Goal: Task Accomplishment & Management: Use online tool/utility

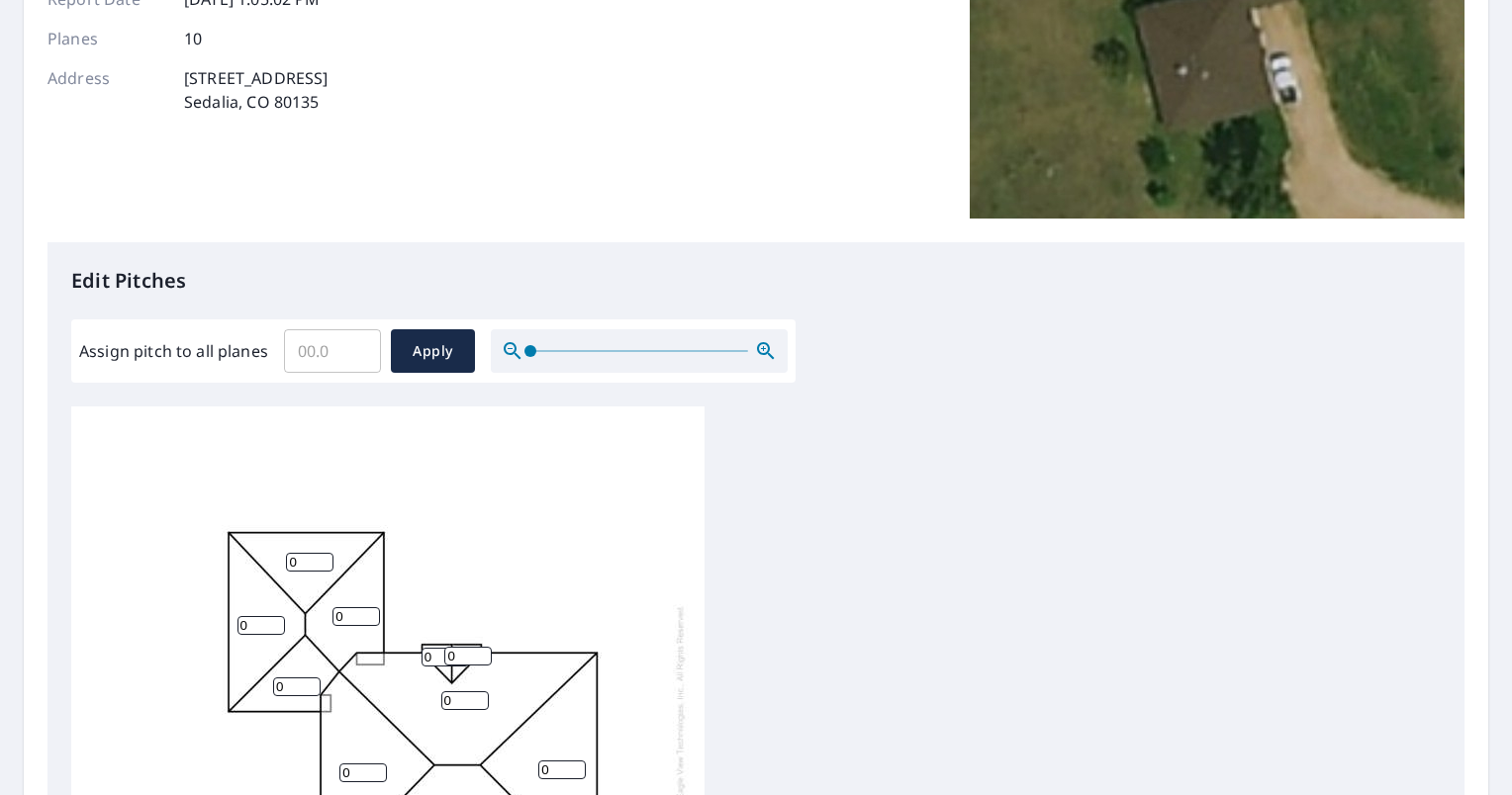
scroll to position [20, 0]
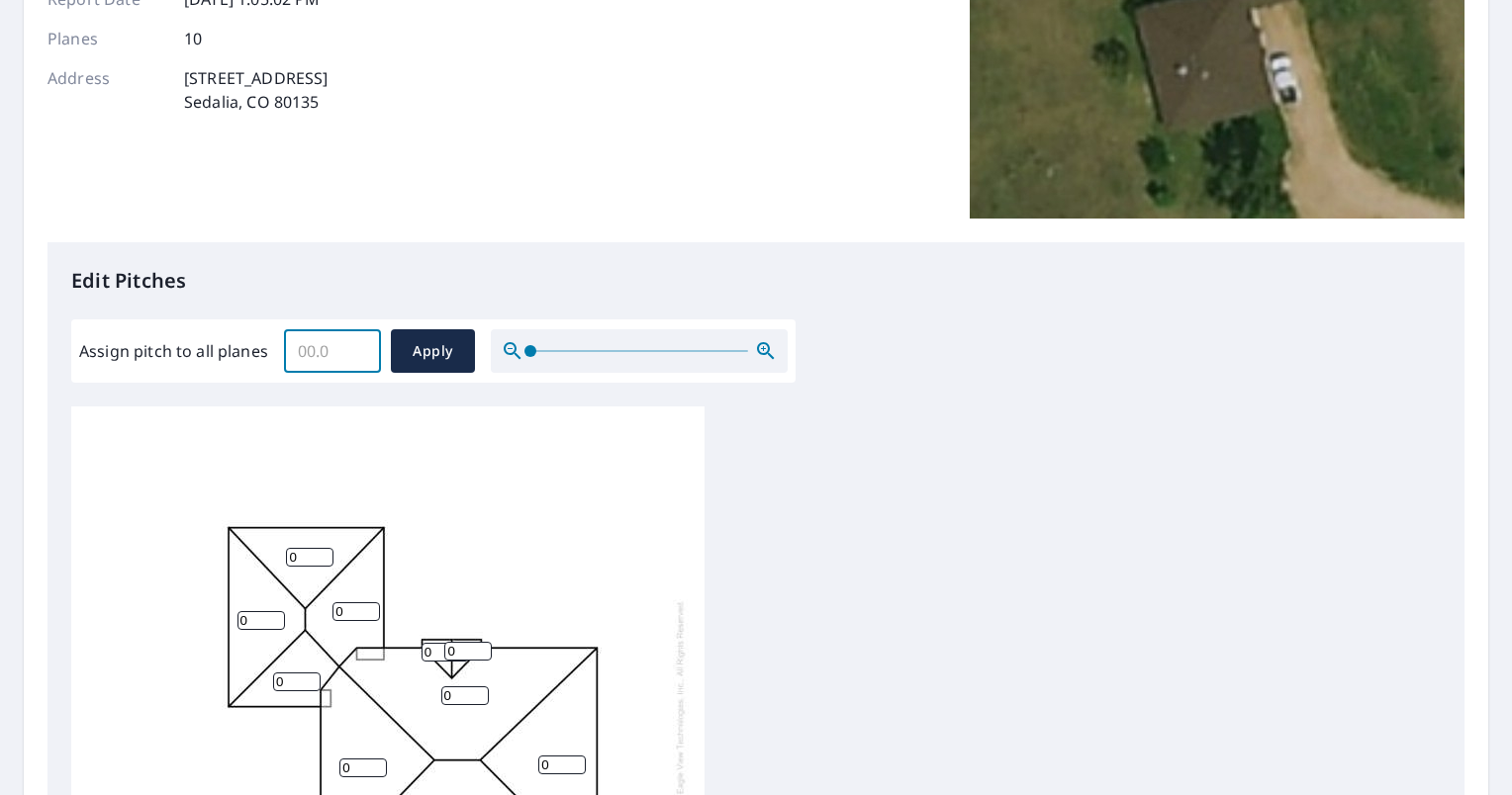
click at [320, 359] on input "Assign pitch to all planes" at bounding box center [332, 351] width 97 height 56
type input "4.5"
click at [433, 340] on span "Apply" at bounding box center [432, 351] width 53 height 25
type input "4.5"
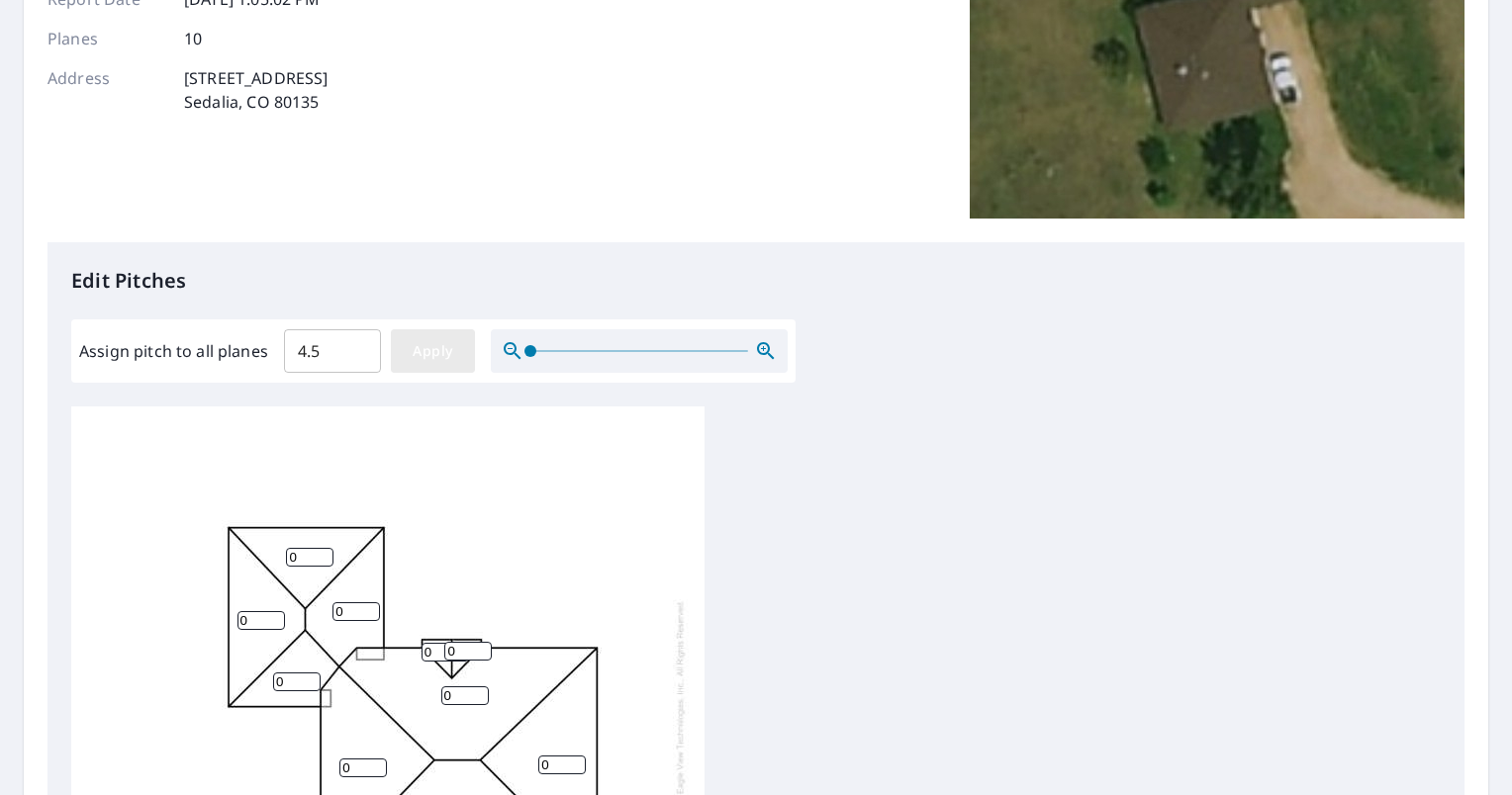
type input "4.5"
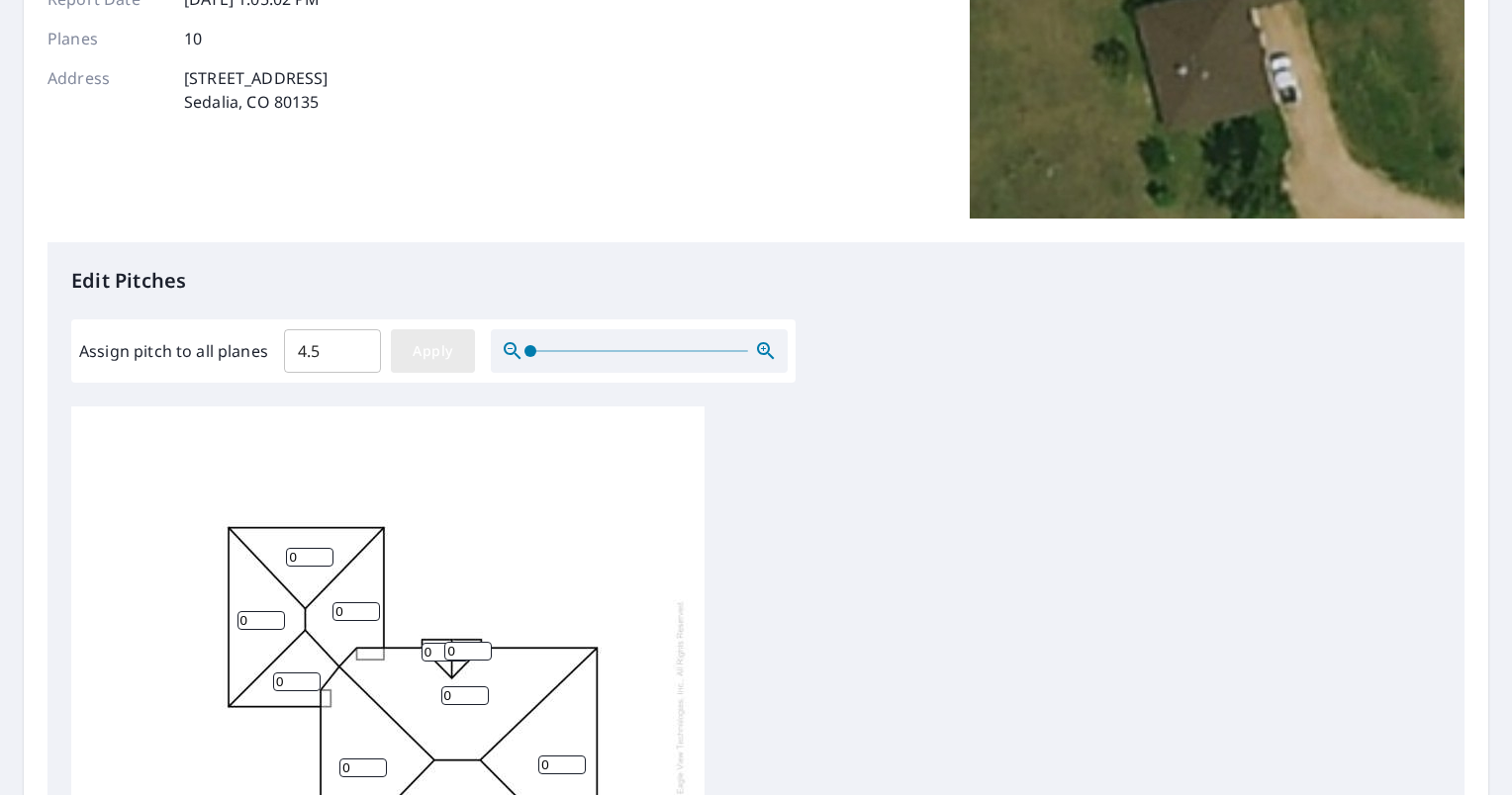
type input "4.5"
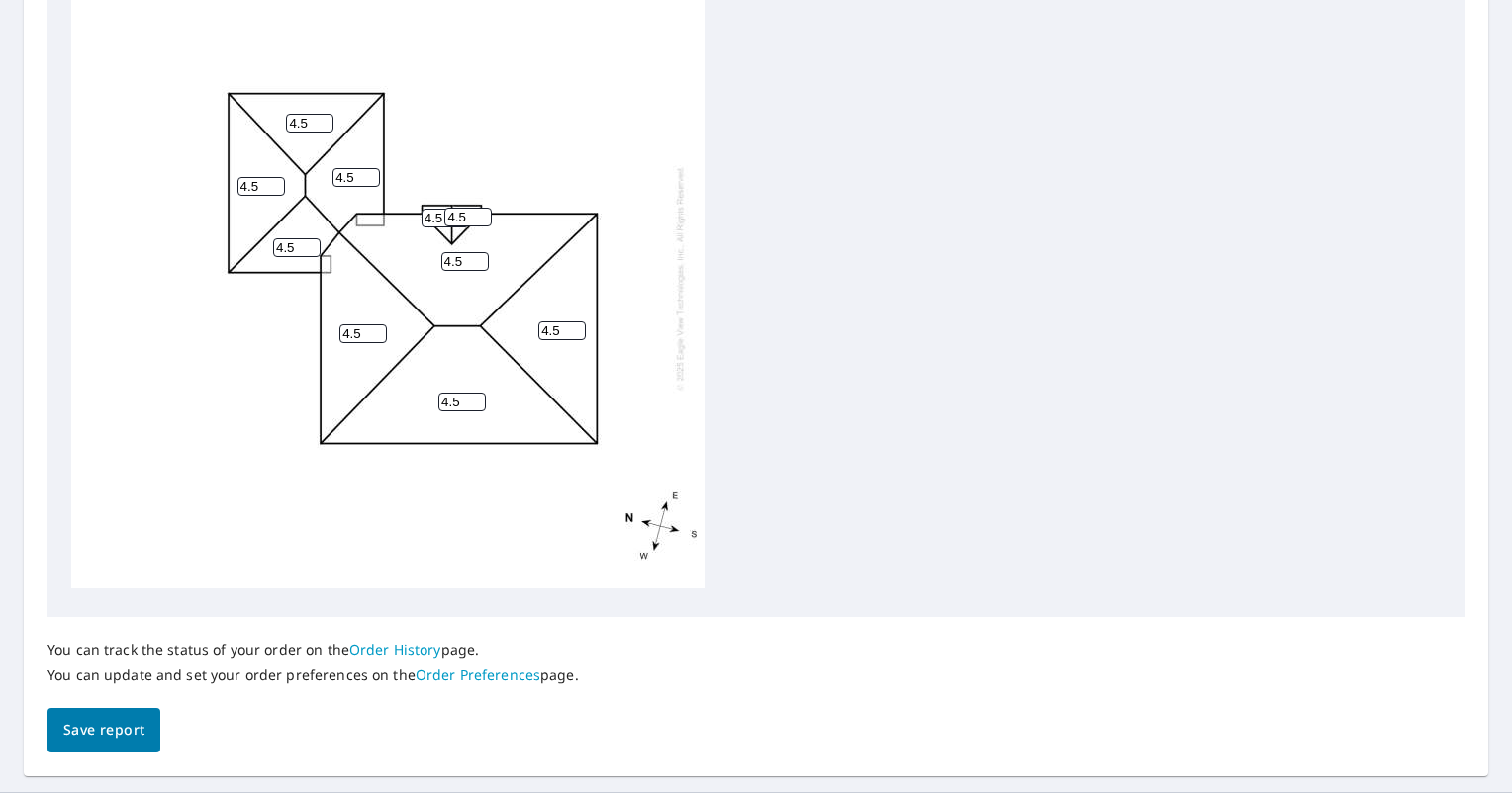
scroll to position [769, 0]
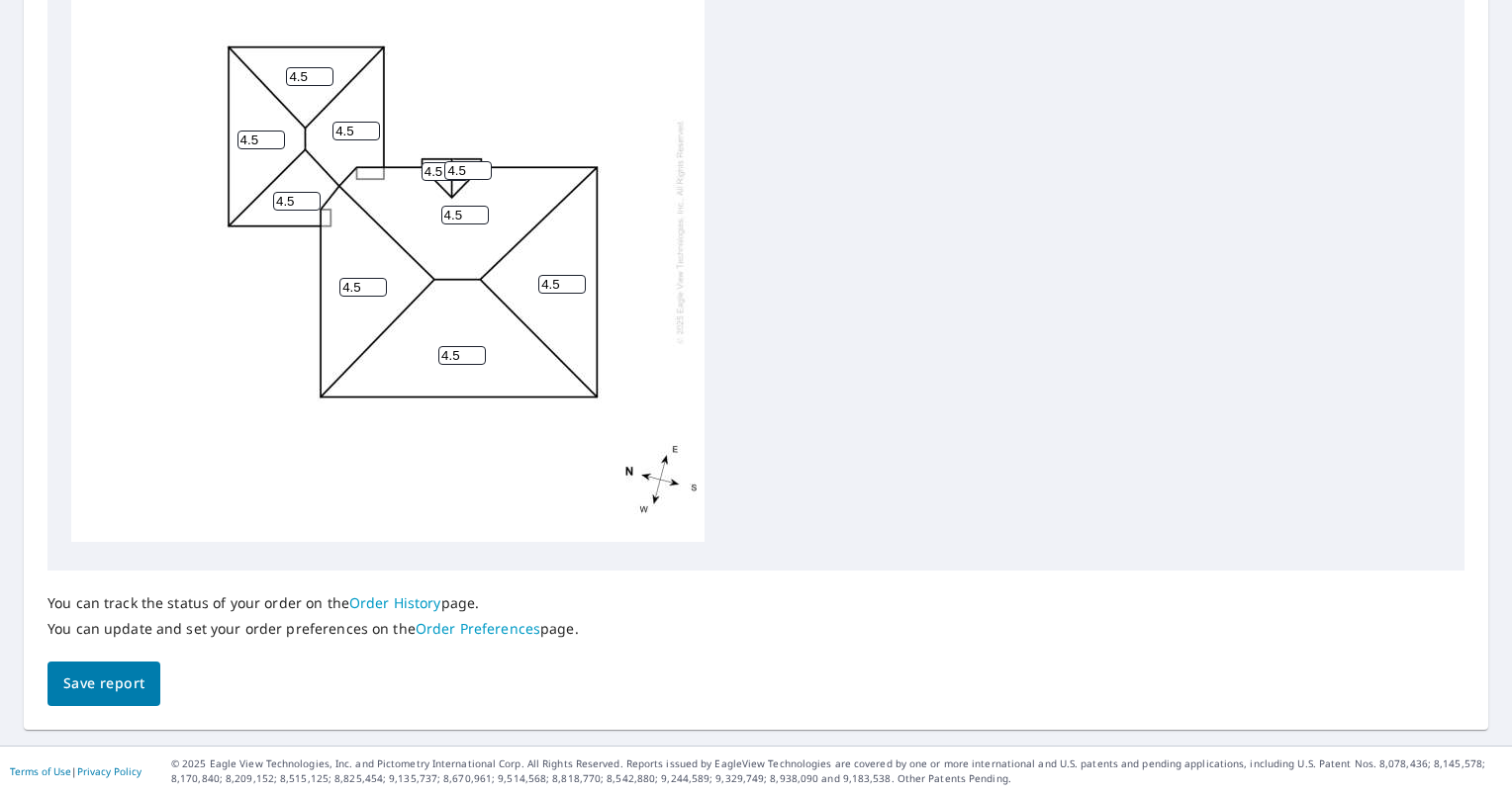
click at [110, 681] on span "Save report" at bounding box center [104, 684] width 81 height 25
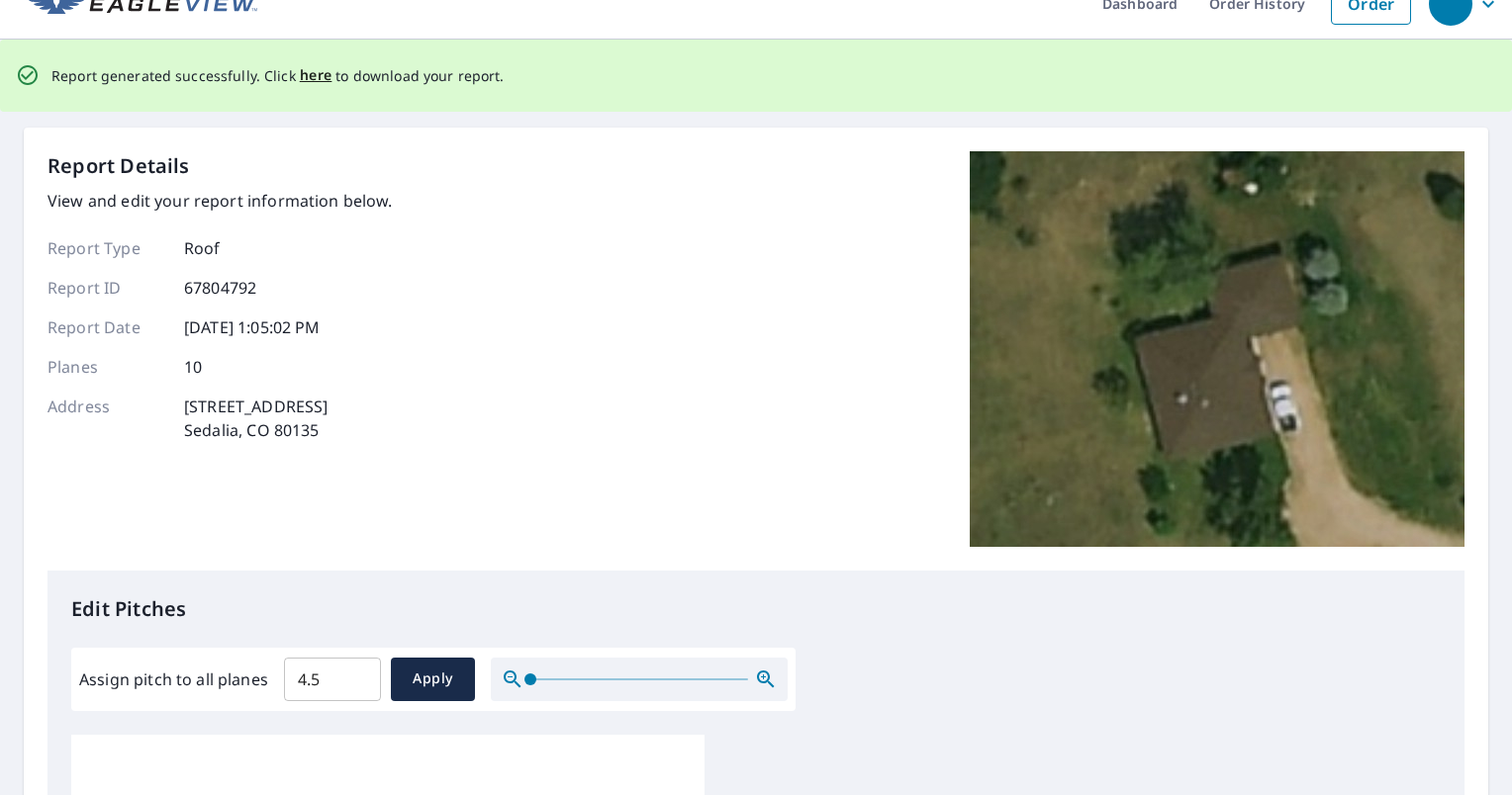
scroll to position [0, 0]
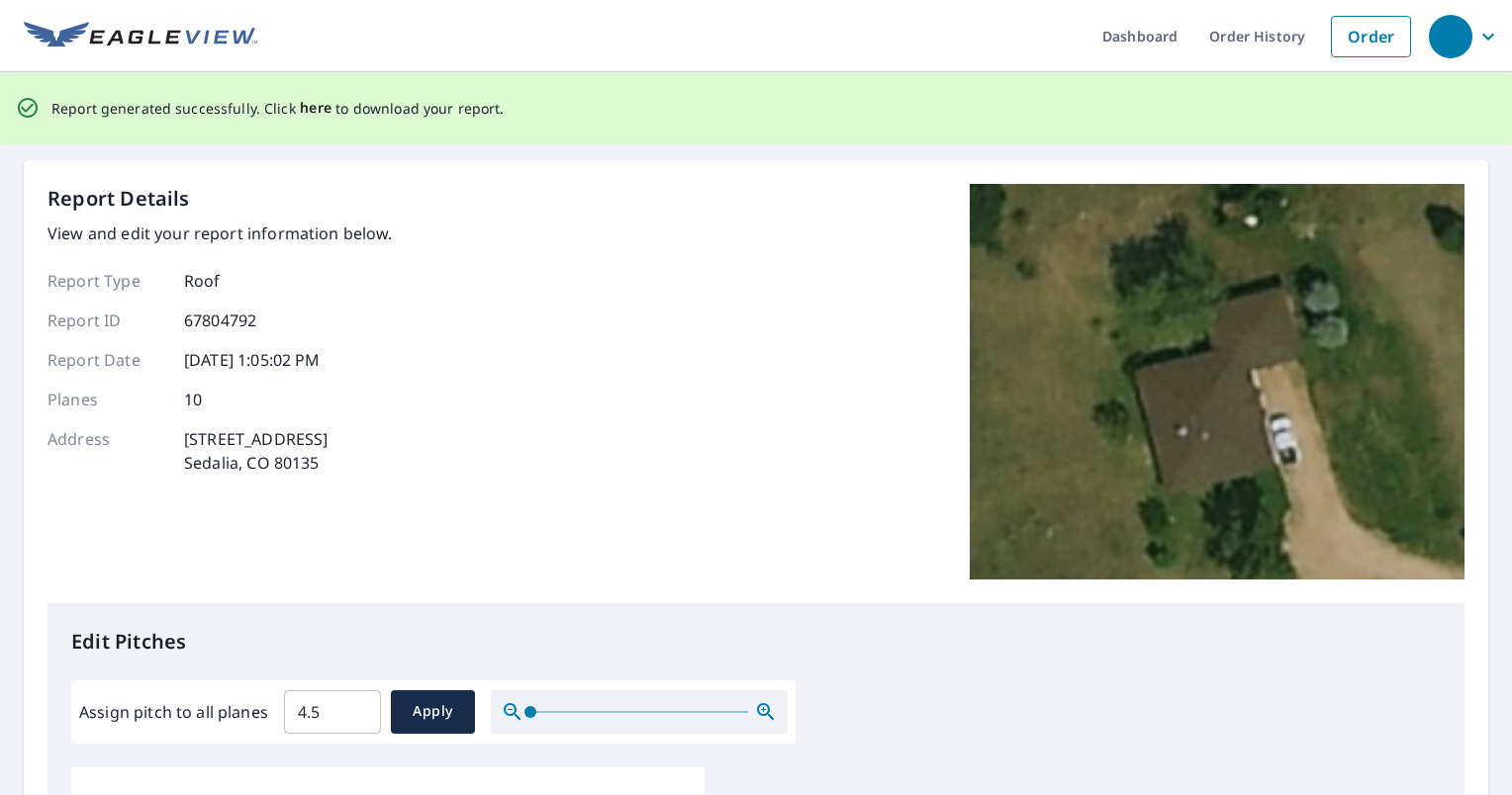
click at [303, 106] on span "here" at bounding box center [315, 108] width 33 height 25
